Goal: Task Accomplishment & Management: Use online tool/utility

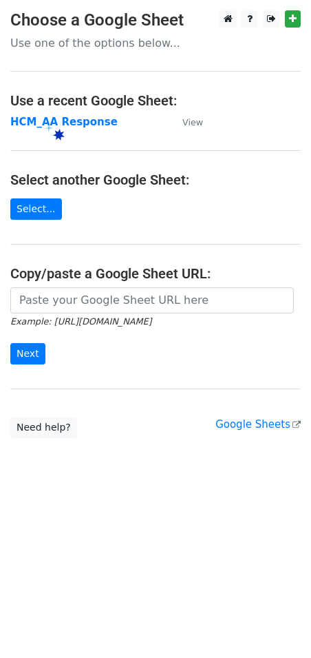
click at [37, 121] on strong "HCM_AA Response" at bounding box center [63, 122] width 107 height 12
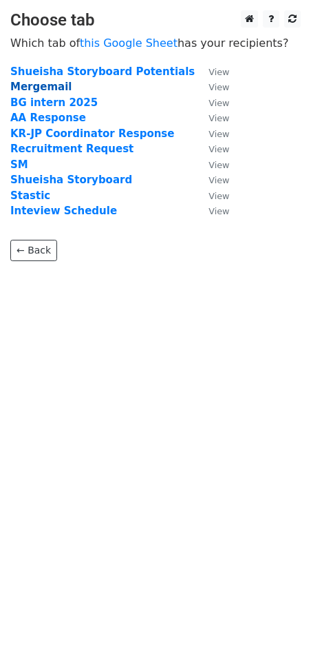
click at [30, 86] on strong "Mergemail" at bounding box center [40, 87] width 61 height 12
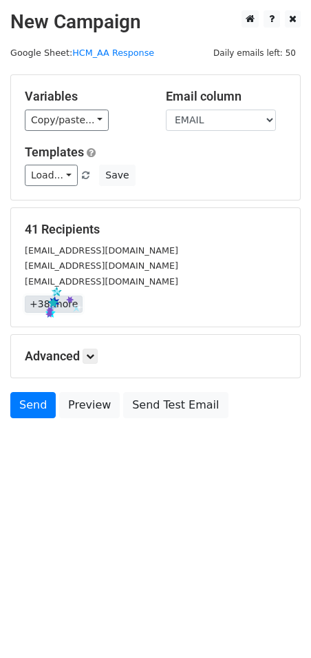
click at [45, 307] on link "+38 more" at bounding box center [54, 304] width 58 height 17
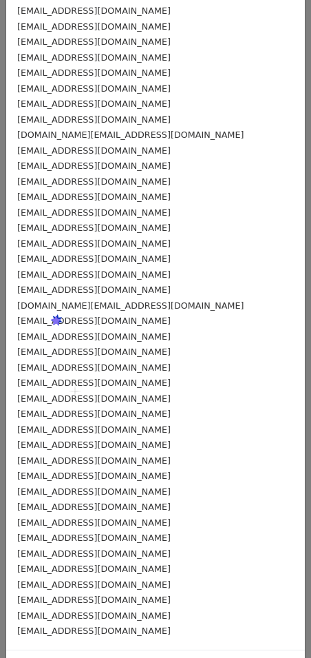
scroll to position [102, 0]
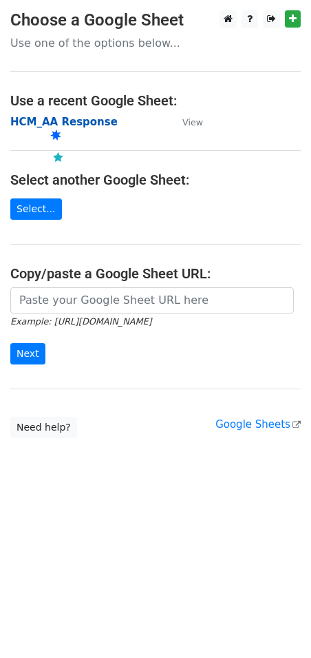
click at [45, 120] on strong "HCM_AA Response" at bounding box center [63, 122] width 107 height 12
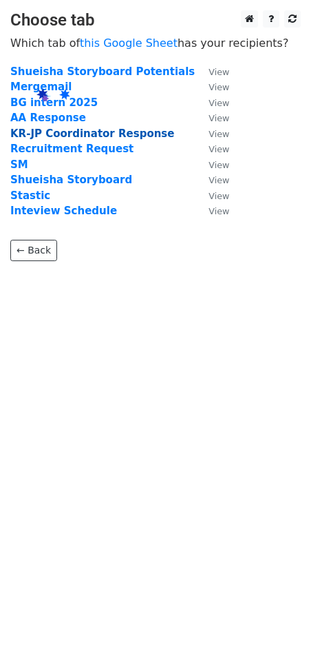
click at [32, 87] on strong "Mergemail" at bounding box center [40, 87] width 61 height 12
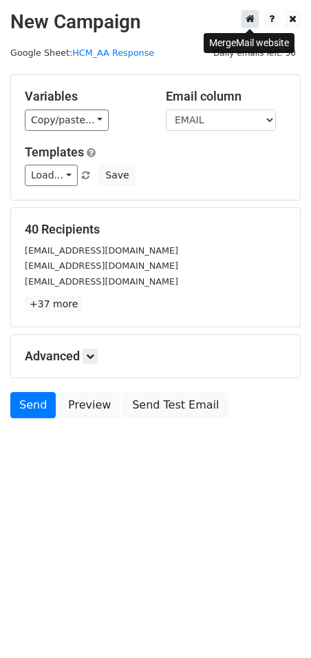
click at [253, 16] on icon at bounding box center [250, 19] width 9 height 10
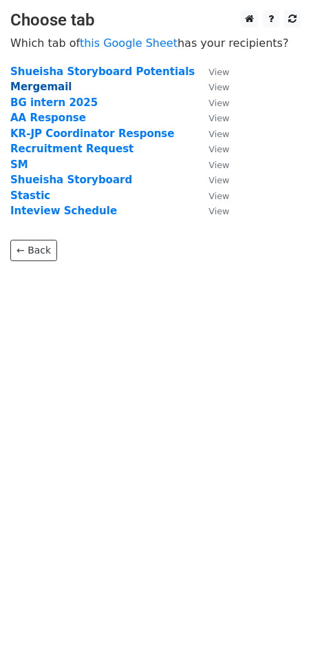
click at [49, 88] on strong "Mergemail" at bounding box center [40, 87] width 61 height 12
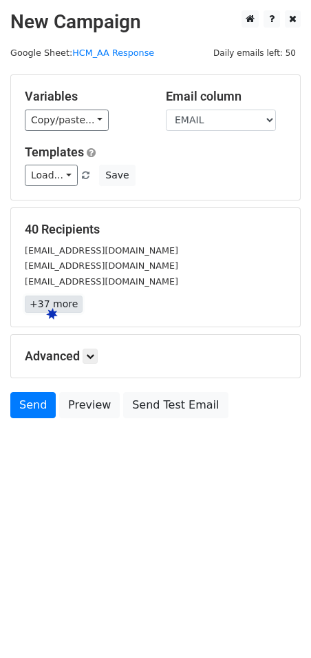
click at [46, 308] on link "+37 more" at bounding box center [54, 304] width 58 height 17
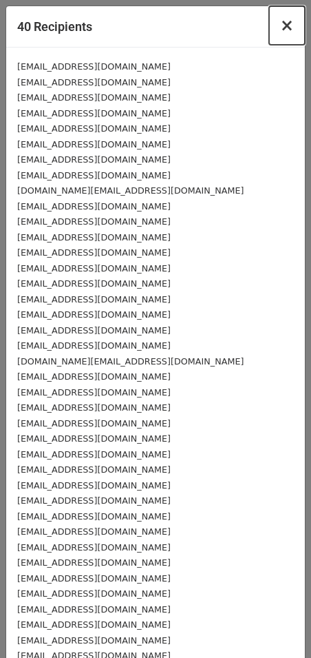
click at [280, 28] on span "×" at bounding box center [287, 25] width 14 height 19
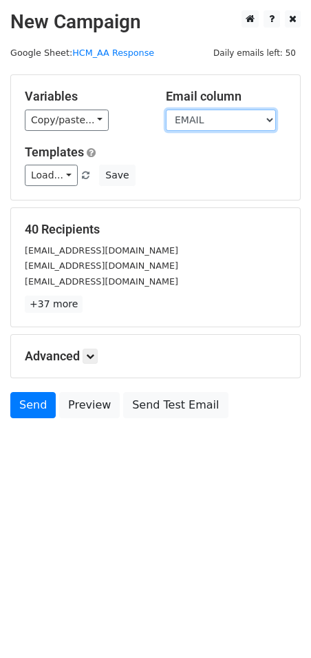
click at [202, 120] on select "Nhật Hà Nguyễn Hoàng Type EMAIL NAME POSITION Time Language Interviewer Test sa…" at bounding box center [221, 120] width 110 height 21
click at [166, 110] on select "Nhật Hà Nguyễn Hoàng Type EMAIL NAME POSITION Time Language Interviewer Test sa…" at bounding box center [221, 120] width 110 height 21
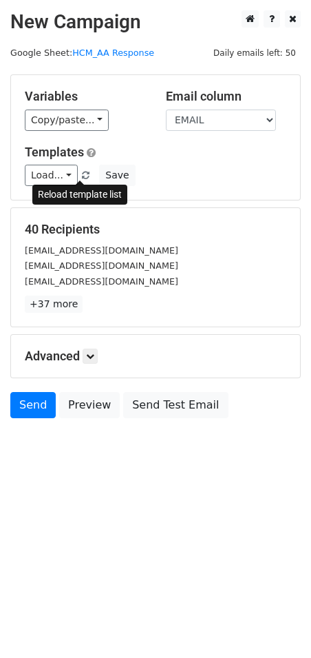
click at [82, 176] on span at bounding box center [86, 176] width 8 height 9
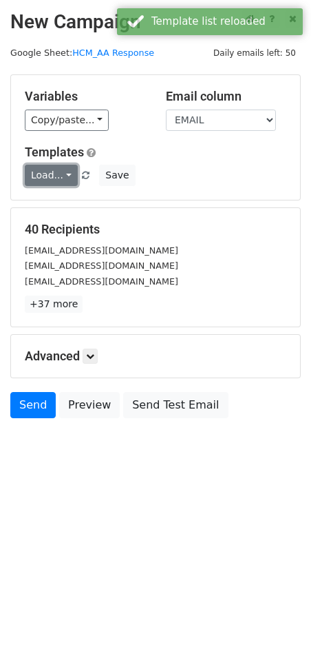
click at [51, 175] on link "Load..." at bounding box center [51, 175] width 53 height 21
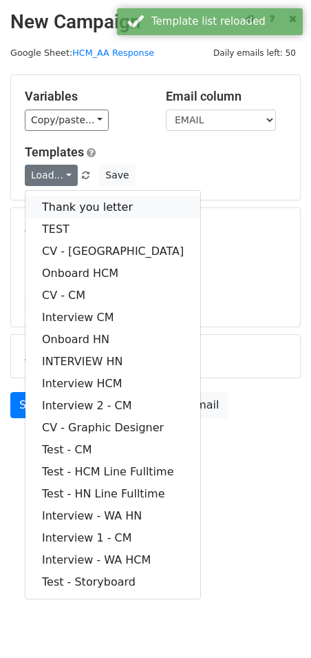
click at [111, 205] on link "Thank you letter" at bounding box center [112, 207] width 175 height 22
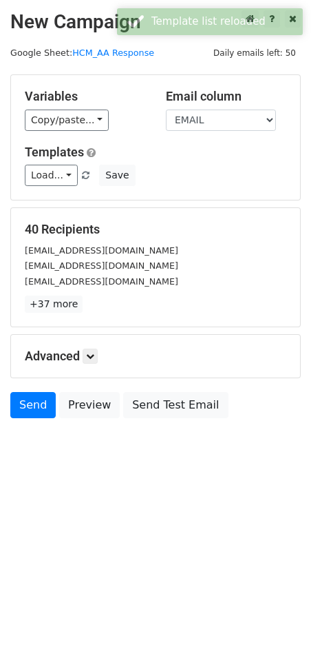
click at [204, 213] on div "40 Recipients Ryleetruong.0201@gmail.com trangtuyet560@gmail.com oldy4090@gmail…" at bounding box center [155, 267] width 289 height 118
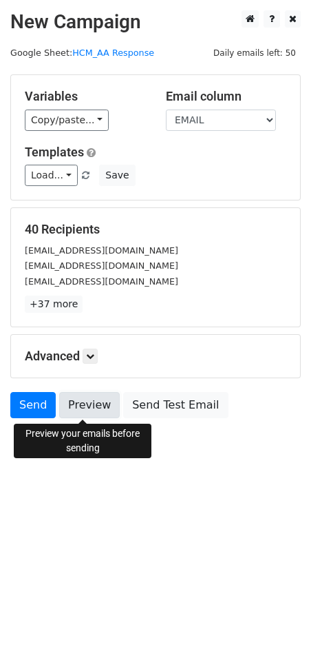
click at [80, 417] on link "Preview" at bounding box center [89, 405] width 61 height 26
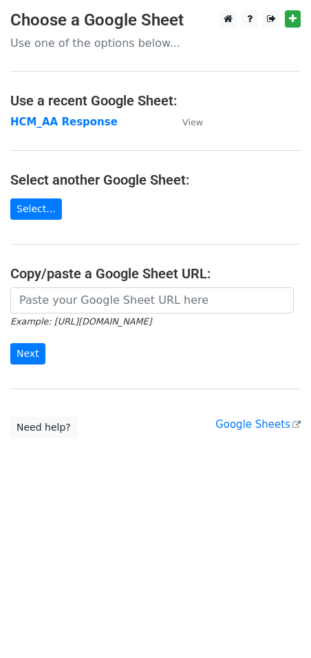
click at [74, 116] on strong "HCM_AA Response" at bounding box center [63, 122] width 107 height 12
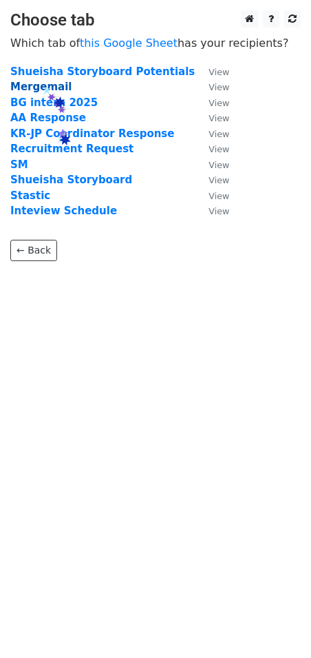
click at [43, 82] on strong "Mergemail" at bounding box center [40, 87] width 61 height 12
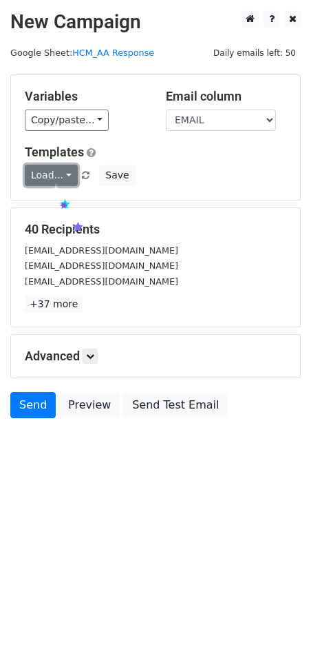
click at [48, 180] on link "Load..." at bounding box center [51, 175] width 53 height 21
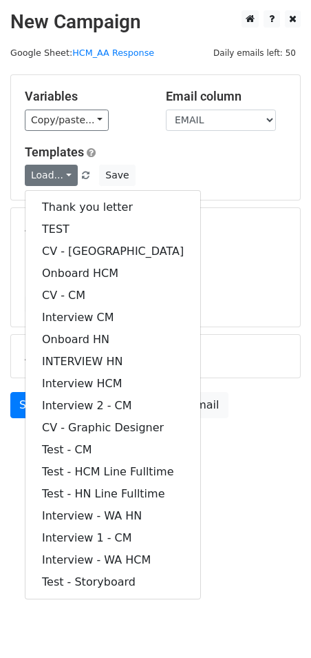
click at [224, 233] on h5 "40 Recipients" at bounding box center [156, 229] width 262 height 15
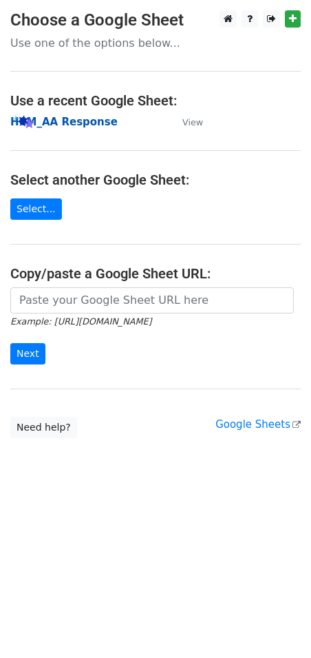
click at [25, 118] on strong "HCM_AA Response" at bounding box center [63, 122] width 107 height 12
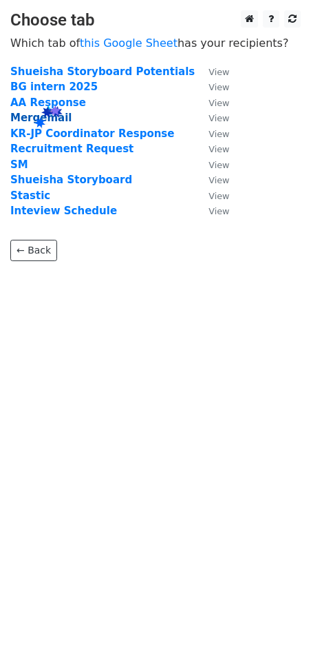
click at [34, 118] on strong "Mergemail" at bounding box center [40, 118] width 61 height 12
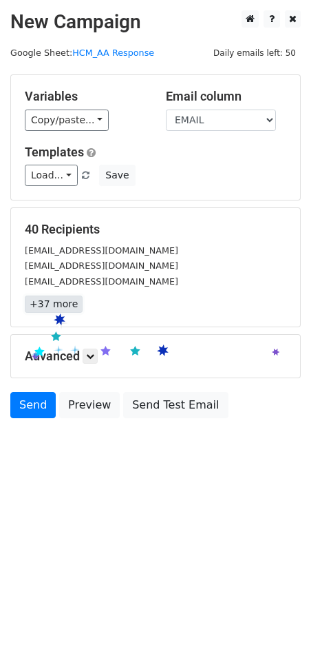
click at [52, 309] on link "+37 more" at bounding box center [54, 304] width 58 height 17
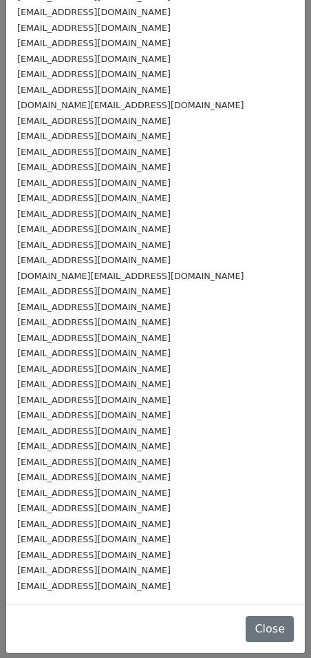
scroll to position [86, 0]
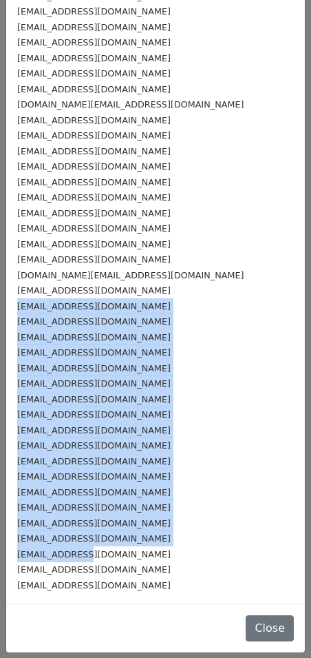
drag, startPoint x: 17, startPoint y: 298, endPoint x: 79, endPoint y: 547, distance: 257.0
click at [79, 547] on div "Ryleetruong.0201@gmail.com trangtuyet560@gmail.com oldy4090@gmail.com nguyenbic…" at bounding box center [155, 282] width 299 height 642
click at [65, 479] on small "phungtrantanquy3112@gmail.com" at bounding box center [94, 476] width 154 height 10
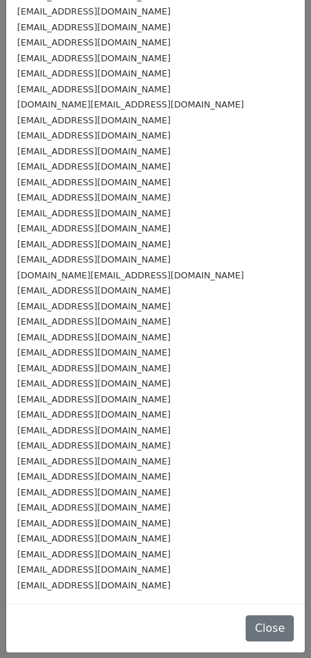
drag, startPoint x: 155, startPoint y: 479, endPoint x: 16, endPoint y: 481, distance: 139.2
click at [16, 481] on div "Ryleetruong.0201@gmail.com trangtuyet560@gmail.com oldy4090@gmail.com nguyenbic…" at bounding box center [155, 282] width 299 height 642
copy small "phungtrantanquy3112@gmail.com"
drag, startPoint x: 121, startPoint y: 488, endPoint x: 8, endPoint y: 499, distance: 113.5
click at [8, 499] on div "Ryleetruong.0201@gmail.com trangtuyet560@gmail.com oldy4090@gmail.com nguyenbic…" at bounding box center [155, 282] width 299 height 642
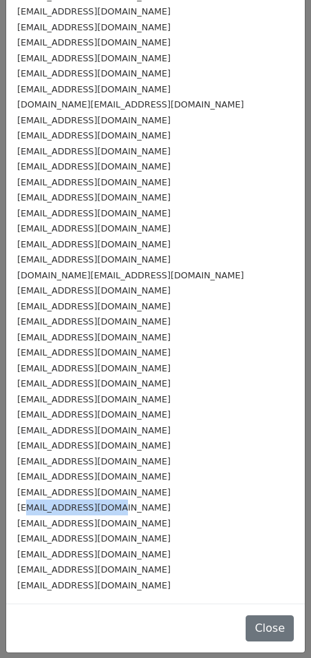
drag, startPoint x: 28, startPoint y: 510, endPoint x: 109, endPoint y: 510, distance: 80.6
click at [109, 510] on small "minhthutranthuc@gmail.com" at bounding box center [94, 507] width 154 height 10
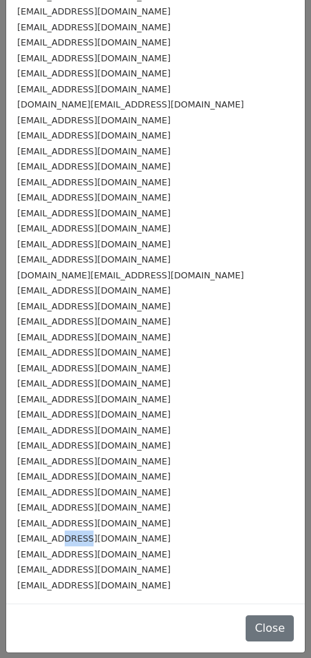
drag, startPoint x: 61, startPoint y: 531, endPoint x: 83, endPoint y: 535, distance: 23.0
click at [83, 535] on div "khanhphuong.qf@gmail.com" at bounding box center [155, 538] width 277 height 16
drag, startPoint x: 45, startPoint y: 558, endPoint x: 54, endPoint y: 559, distance: 8.3
click at [54, 559] on small "nguyentranvantrang210703@gmail.com" at bounding box center [94, 554] width 154 height 10
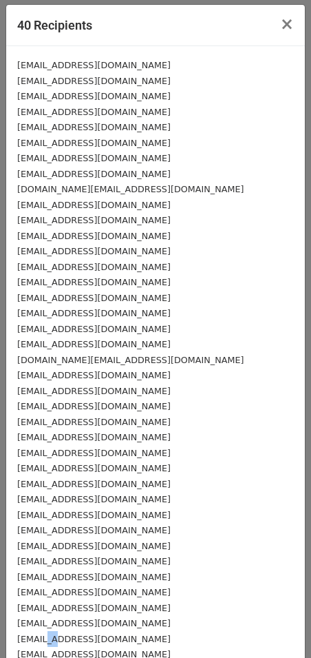
scroll to position [0, 0]
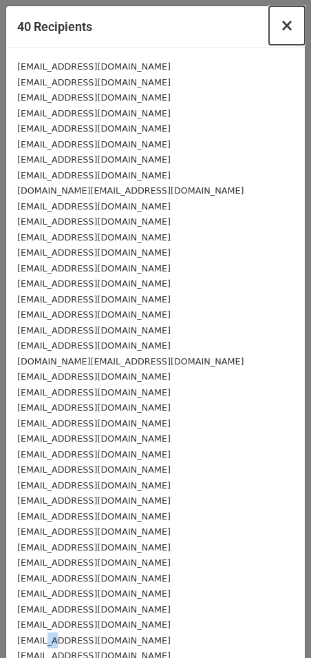
click at [280, 24] on span "×" at bounding box center [287, 25] width 14 height 19
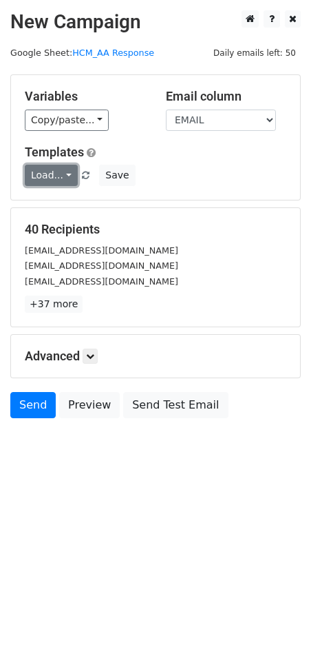
click at [50, 178] on link "Load..." at bounding box center [51, 175] width 53 height 21
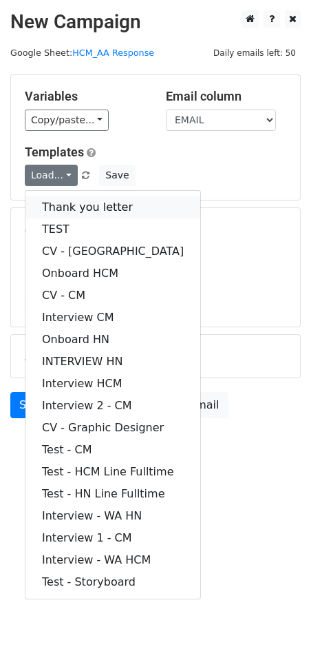
click at [105, 209] on link "Thank you letter" at bounding box center [112, 207] width 175 height 22
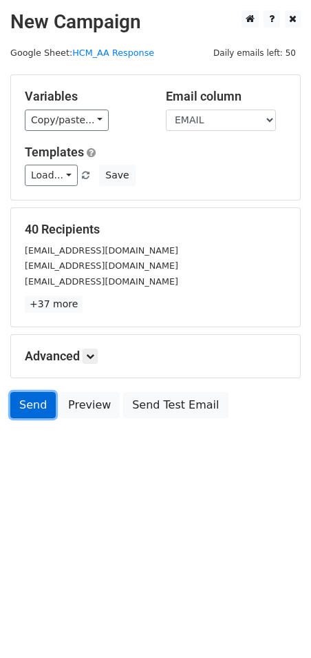
click at [30, 408] on link "Send" at bounding box center [32, 405] width 45 height 26
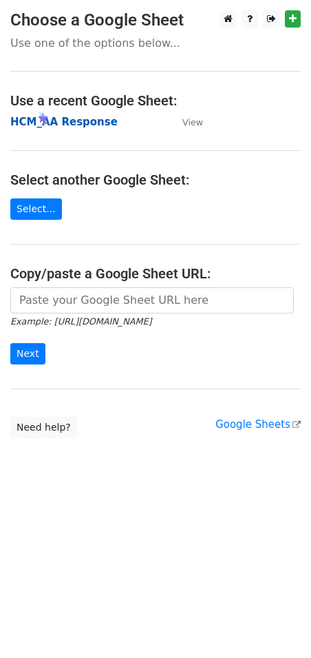
click at [38, 121] on strong "HCM_AA Response" at bounding box center [63, 122] width 107 height 12
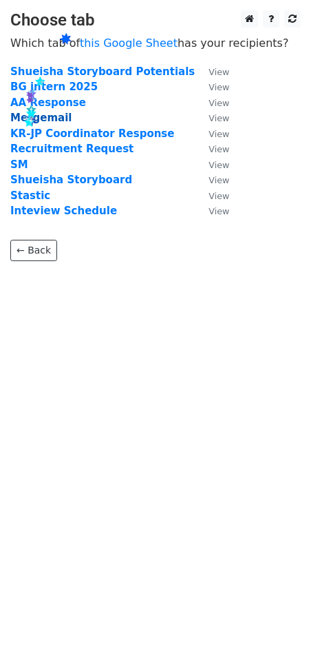
click at [24, 116] on strong "Mergemail" at bounding box center [40, 118] width 61 height 12
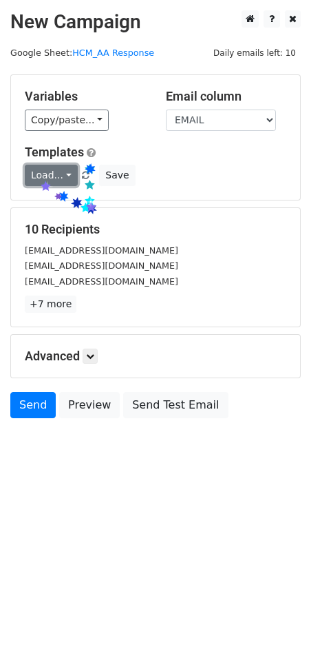
click at [40, 179] on link "Load..." at bounding box center [51, 175] width 53 height 21
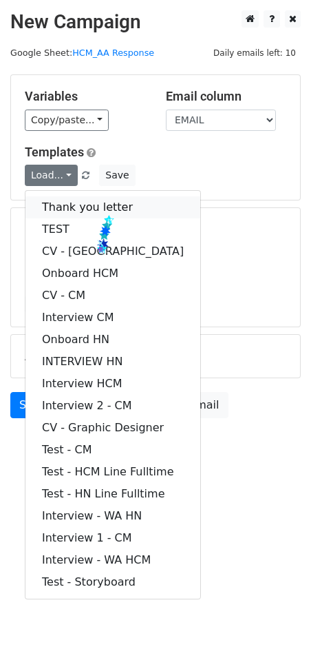
click at [105, 214] on link "Thank you letter" at bounding box center [112, 207] width 175 height 22
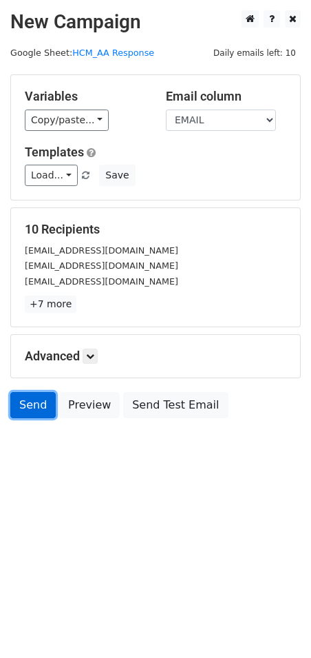
click at [47, 408] on link "Send" at bounding box center [32, 405] width 45 height 26
